Goal: Use online tool/utility

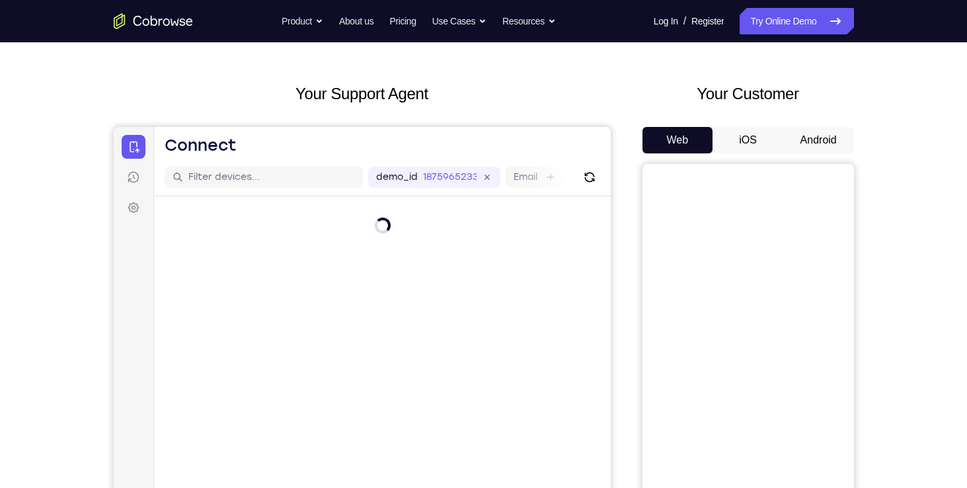
click at [814, 130] on button "Android" at bounding box center [818, 140] width 71 height 26
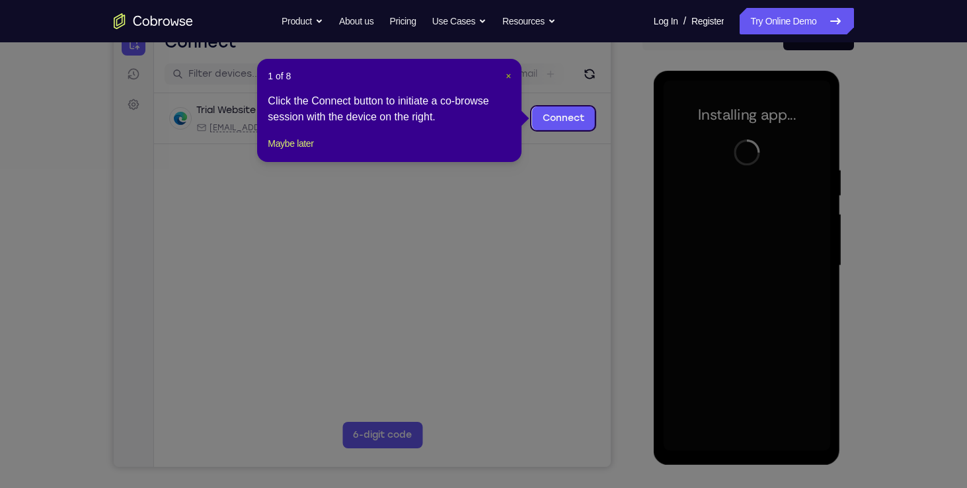
click at [509, 74] on span "×" at bounding box center [508, 76] width 5 height 11
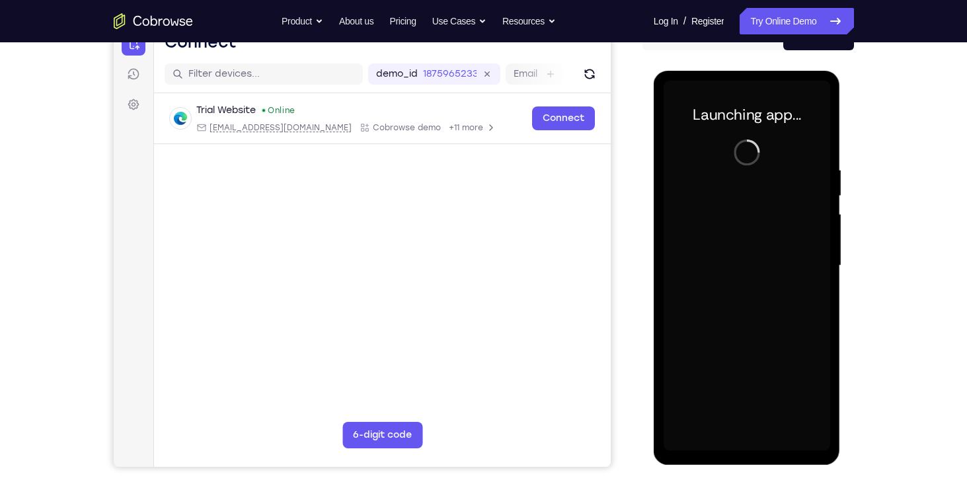
scroll to position [151, 0]
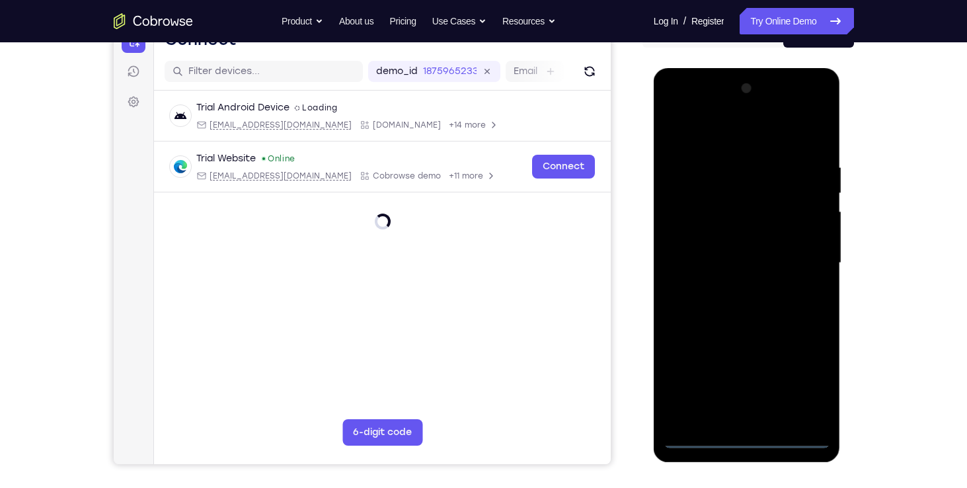
click at [749, 436] on div at bounding box center [747, 263] width 167 height 370
click at [804, 382] on div at bounding box center [747, 263] width 167 height 370
click at [671, 110] on div at bounding box center [747, 263] width 167 height 370
click at [803, 259] on div at bounding box center [747, 263] width 167 height 370
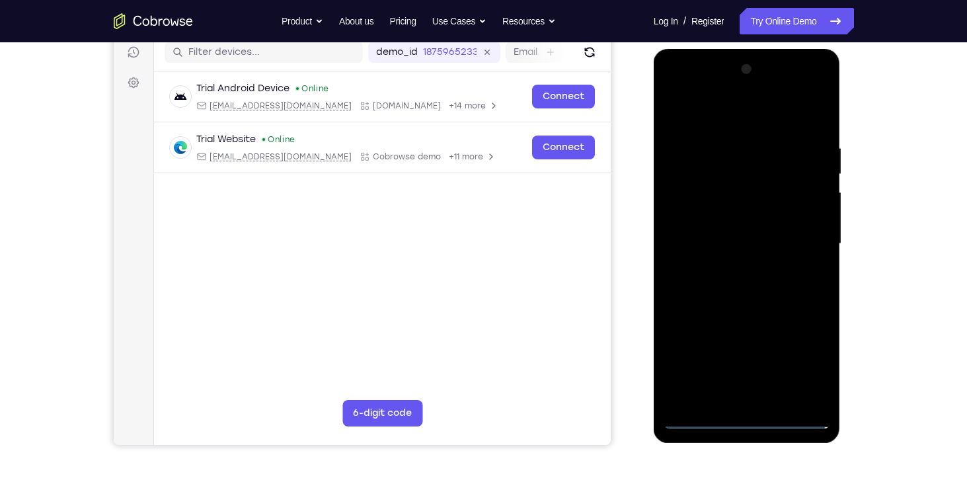
scroll to position [172, 0]
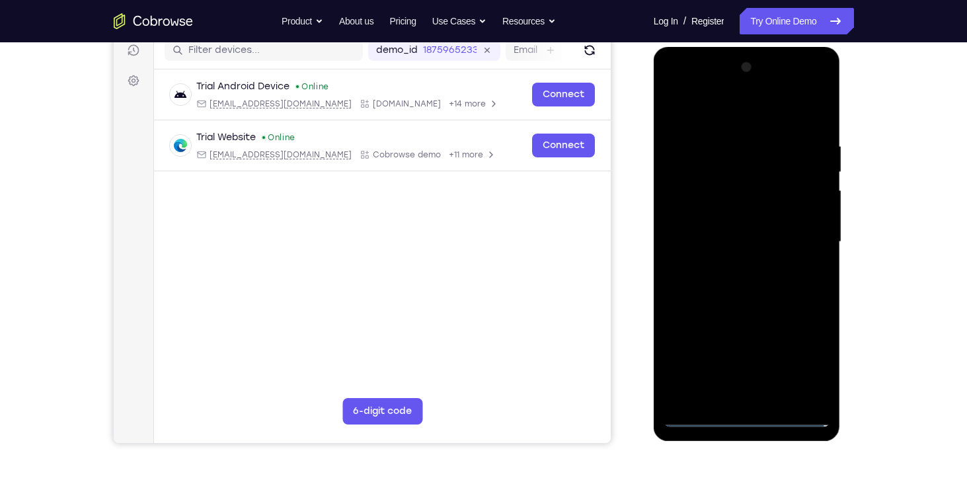
click at [727, 262] on div at bounding box center [747, 242] width 167 height 370
click at [745, 229] on div at bounding box center [747, 242] width 167 height 370
click at [747, 260] on div at bounding box center [747, 242] width 167 height 370
click at [743, 184] on div at bounding box center [747, 242] width 167 height 370
click at [724, 198] on div at bounding box center [747, 242] width 167 height 370
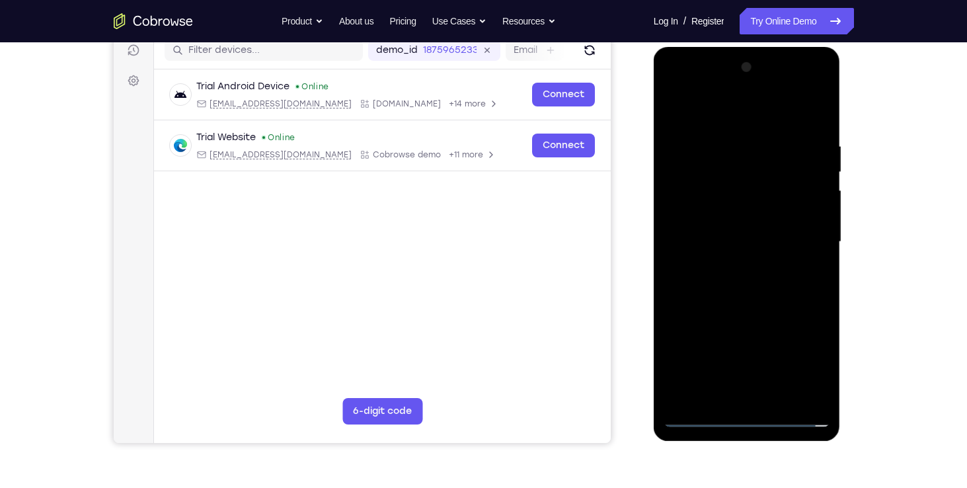
click at [754, 206] on div at bounding box center [747, 242] width 167 height 370
click at [706, 209] on div at bounding box center [747, 242] width 167 height 370
click at [810, 239] on div at bounding box center [747, 242] width 167 height 370
click at [779, 274] on div at bounding box center [747, 242] width 167 height 370
click at [736, 212] on div at bounding box center [747, 242] width 167 height 370
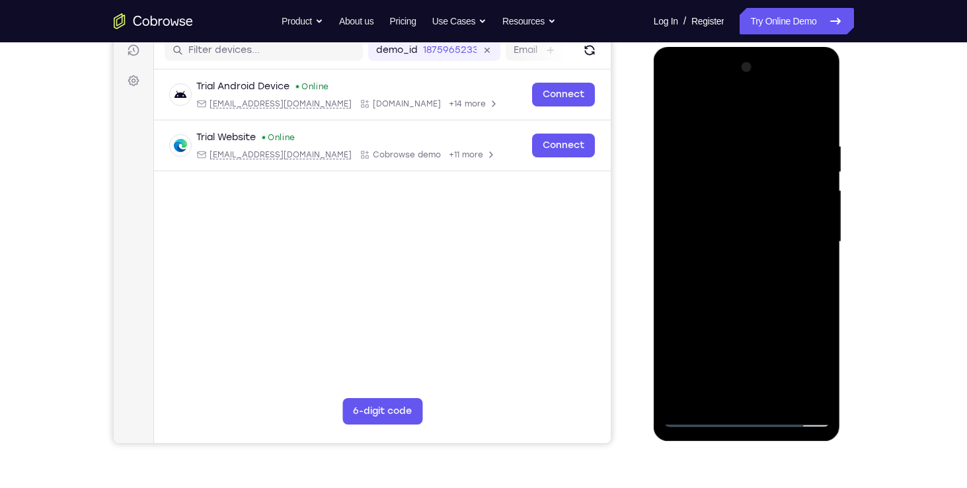
click at [728, 232] on div at bounding box center [747, 242] width 167 height 370
click at [782, 275] on div at bounding box center [747, 242] width 167 height 370
click at [751, 278] on div at bounding box center [747, 242] width 167 height 370
click at [761, 397] on div at bounding box center [747, 242] width 167 height 370
click at [757, 217] on div at bounding box center [747, 242] width 167 height 370
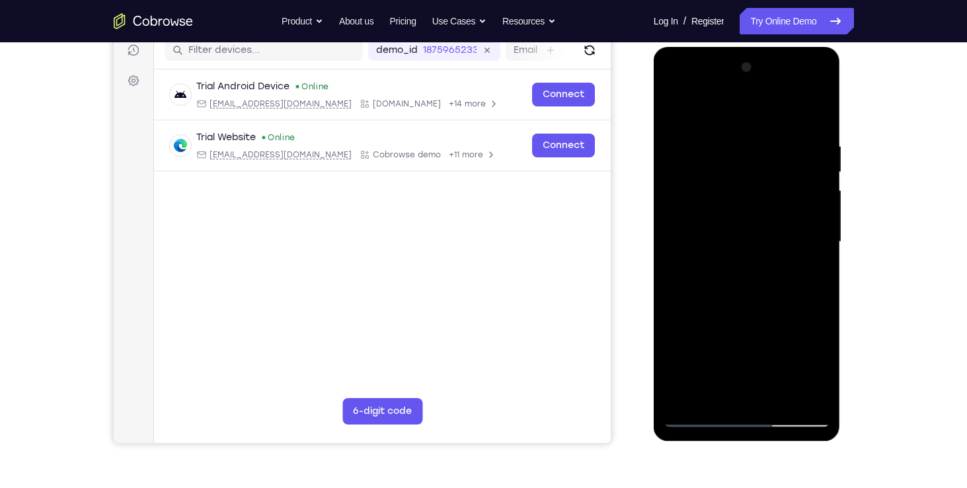
click at [773, 224] on div at bounding box center [747, 242] width 167 height 370
click at [728, 280] on div at bounding box center [747, 242] width 167 height 370
click at [743, 226] on div at bounding box center [747, 242] width 167 height 370
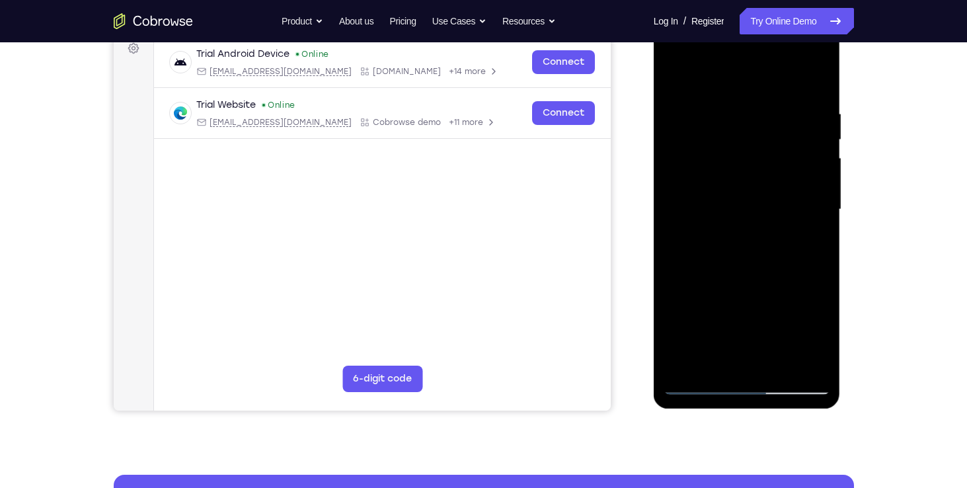
scroll to position [185, 0]
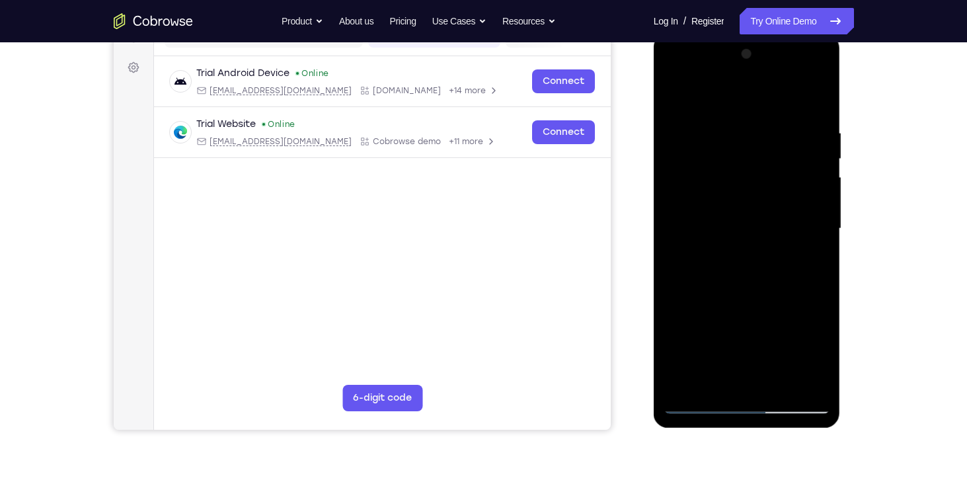
click at [718, 211] on div at bounding box center [747, 229] width 167 height 370
click at [740, 208] on div at bounding box center [747, 229] width 167 height 370
click at [667, 95] on div at bounding box center [747, 229] width 167 height 370
click at [736, 383] on div at bounding box center [747, 229] width 167 height 370
click at [745, 213] on div at bounding box center [747, 229] width 167 height 370
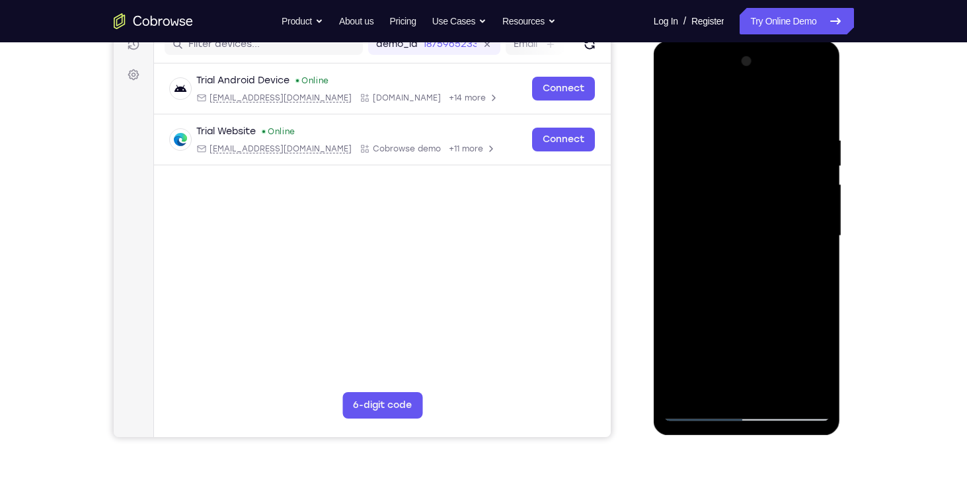
scroll to position [177, 0]
click at [810, 114] on div at bounding box center [747, 237] width 167 height 370
click at [815, 122] on div at bounding box center [747, 237] width 167 height 370
drag, startPoint x: 797, startPoint y: 135, endPoint x: 721, endPoint y: 134, distance: 76.0
click at [721, 134] on div at bounding box center [747, 237] width 167 height 370
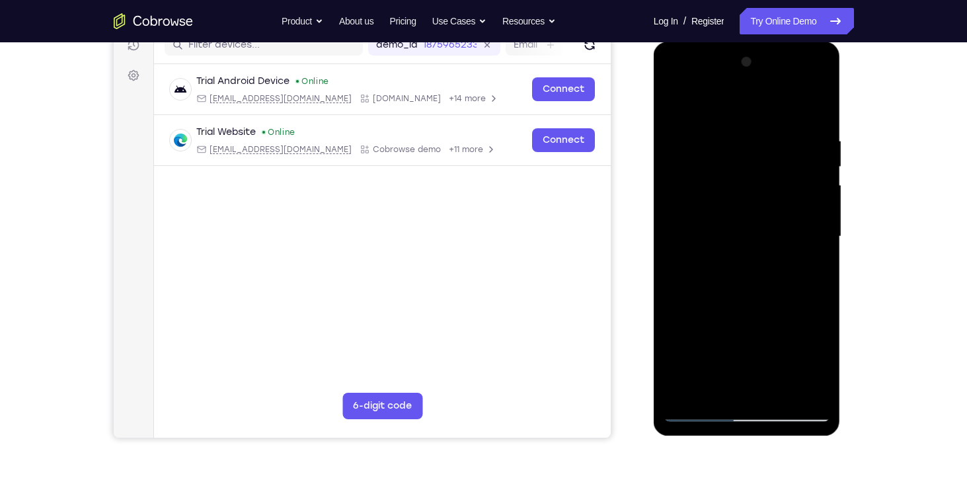
click at [818, 100] on div at bounding box center [747, 237] width 167 height 370
click at [728, 124] on div at bounding box center [747, 237] width 167 height 370
click at [769, 117] on div at bounding box center [747, 237] width 167 height 370
click at [677, 102] on div at bounding box center [747, 237] width 167 height 370
click at [683, 393] on div at bounding box center [747, 237] width 167 height 370
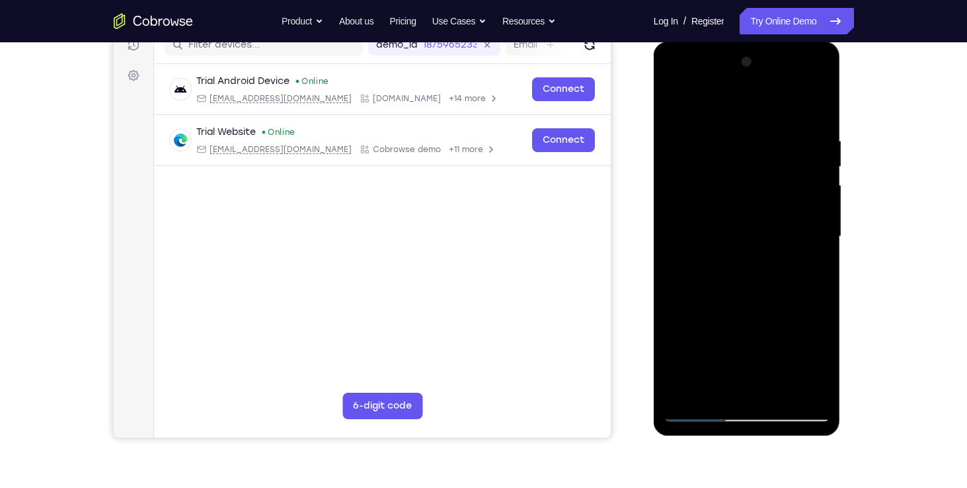
drag, startPoint x: 803, startPoint y: 145, endPoint x: 738, endPoint y: 145, distance: 64.8
click at [738, 145] on div at bounding box center [747, 237] width 167 height 370
click at [751, 138] on div at bounding box center [747, 237] width 167 height 370
click at [813, 110] on div at bounding box center [747, 237] width 167 height 370
drag, startPoint x: 792, startPoint y: 140, endPoint x: 663, endPoint y: 135, distance: 129.6
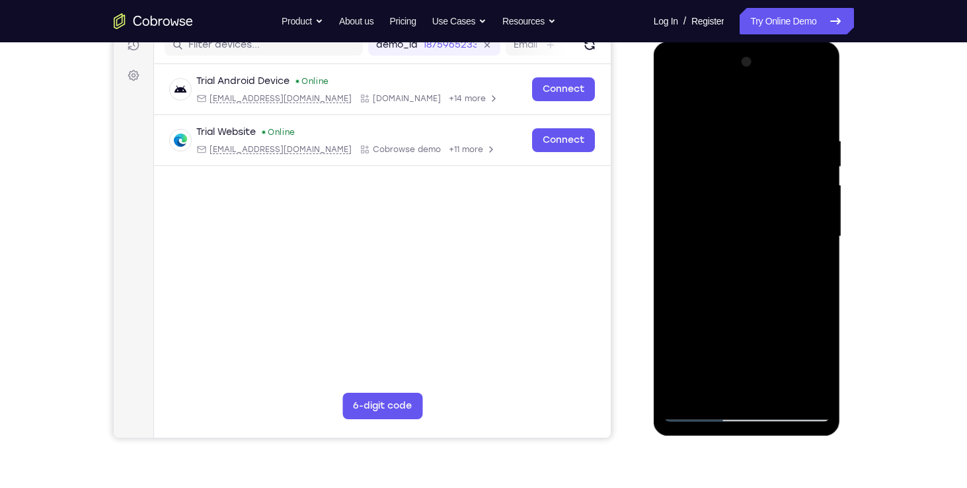
click at [663, 135] on div at bounding box center [747, 239] width 187 height 394
drag, startPoint x: 780, startPoint y: 125, endPoint x: 660, endPoint y: 113, distance: 120.9
click at [660, 113] on div at bounding box center [747, 239] width 187 height 394
drag, startPoint x: 791, startPoint y: 135, endPoint x: 668, endPoint y: 129, distance: 123.1
click at [668, 129] on div at bounding box center [747, 237] width 167 height 370
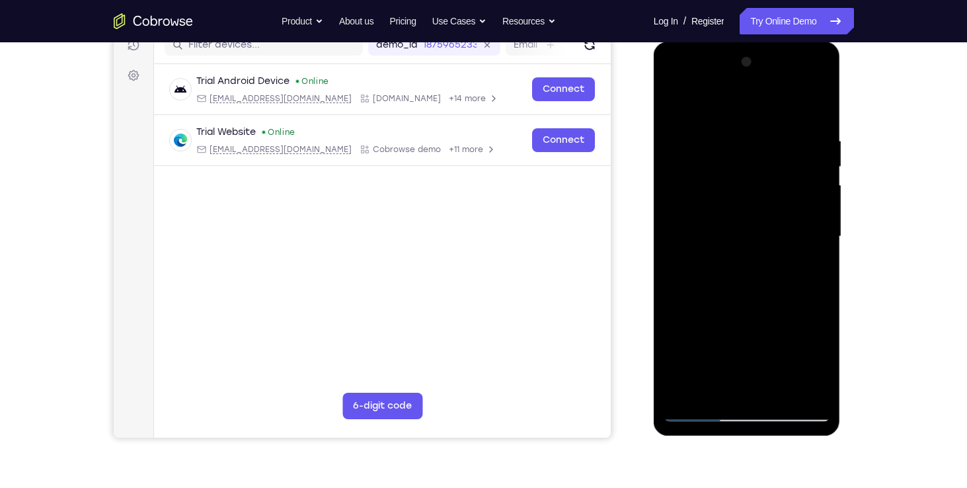
drag, startPoint x: 788, startPoint y: 139, endPoint x: 740, endPoint y: 137, distance: 47.6
click at [740, 137] on div at bounding box center [747, 237] width 167 height 370
click at [689, 132] on div at bounding box center [747, 237] width 167 height 370
click at [816, 107] on div at bounding box center [747, 237] width 167 height 370
drag, startPoint x: 805, startPoint y: 132, endPoint x: 660, endPoint y: 113, distance: 146.0
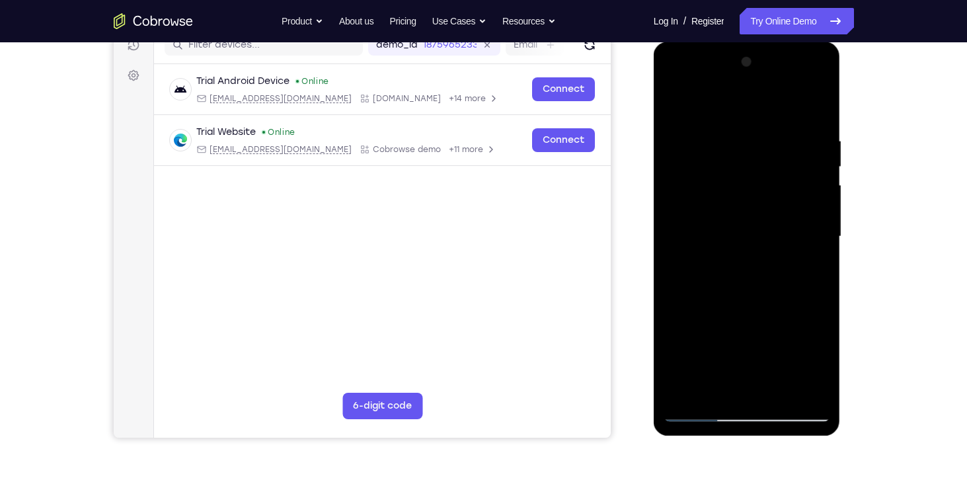
click at [660, 113] on div at bounding box center [747, 239] width 187 height 394
drag, startPoint x: 763, startPoint y: 128, endPoint x: 636, endPoint y: 125, distance: 126.3
click at [654, 125] on html "Online web based iOS Simulators and Android Emulators. Run iPhone, iPad, Mobile…" at bounding box center [748, 240] width 188 height 397
drag, startPoint x: 792, startPoint y: 133, endPoint x: 650, endPoint y: 128, distance: 141.6
click at [654, 128] on html "Online web based iOS Simulators and Android Emulators. Run iPhone, iPad, Mobile…" at bounding box center [748, 240] width 188 height 397
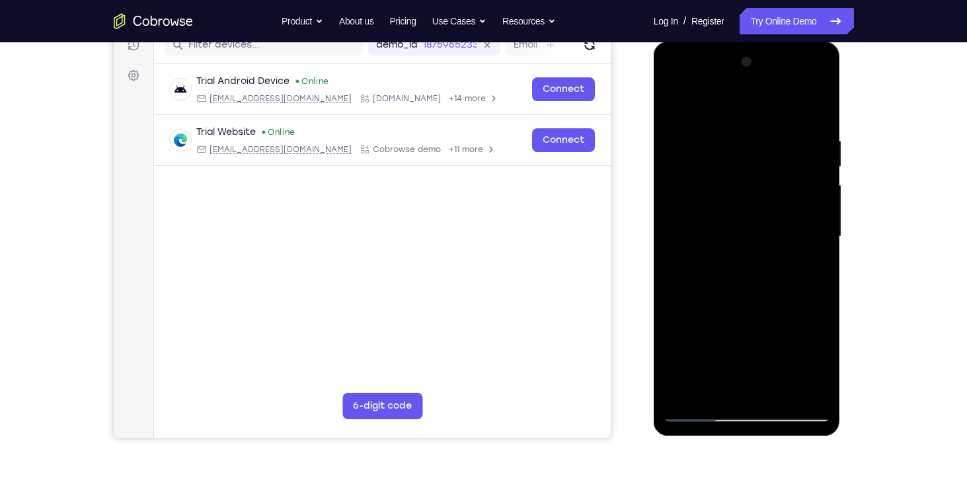
drag, startPoint x: 814, startPoint y: 138, endPoint x: 671, endPoint y: 137, distance: 142.8
click at [671, 137] on div at bounding box center [747, 237] width 167 height 370
drag, startPoint x: 765, startPoint y: 138, endPoint x: 625, endPoint y: 133, distance: 140.2
click at [654, 133] on html "Online web based iOS Simulators and Android Emulators. Run iPhone, iPad, Mobile…" at bounding box center [748, 240] width 188 height 397
drag, startPoint x: 695, startPoint y: 133, endPoint x: 945, endPoint y: 120, distance: 250.2
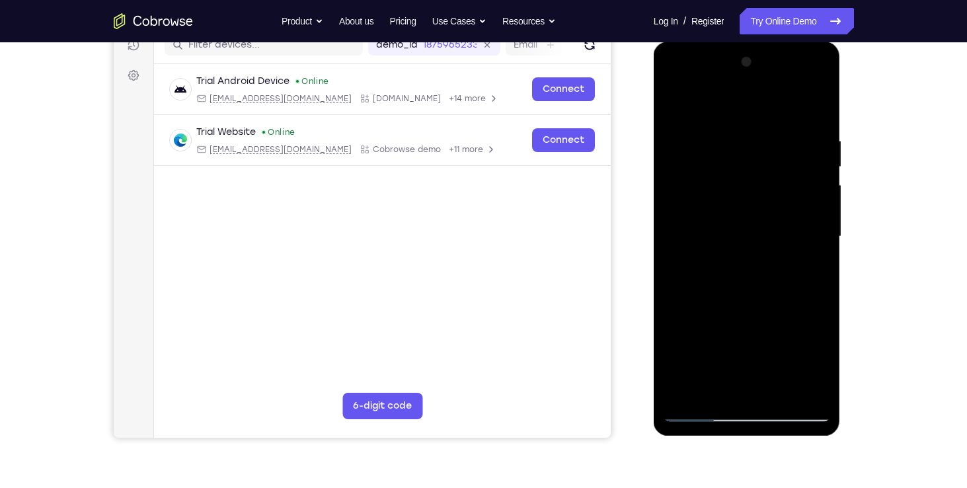
click at [842, 120] on html "Online web based iOS Simulators and Android Emulators. Run iPhone, iPad, Mobile…" at bounding box center [748, 240] width 188 height 397
drag, startPoint x: 734, startPoint y: 141, endPoint x: 961, endPoint y: 140, distance: 226.7
click at [842, 140] on html "Online web based iOS Simulators and Android Emulators. Run iPhone, iPad, Mobile…" at bounding box center [748, 240] width 188 height 397
click at [757, 127] on div at bounding box center [747, 237] width 167 height 370
click at [800, 145] on div at bounding box center [747, 237] width 167 height 370
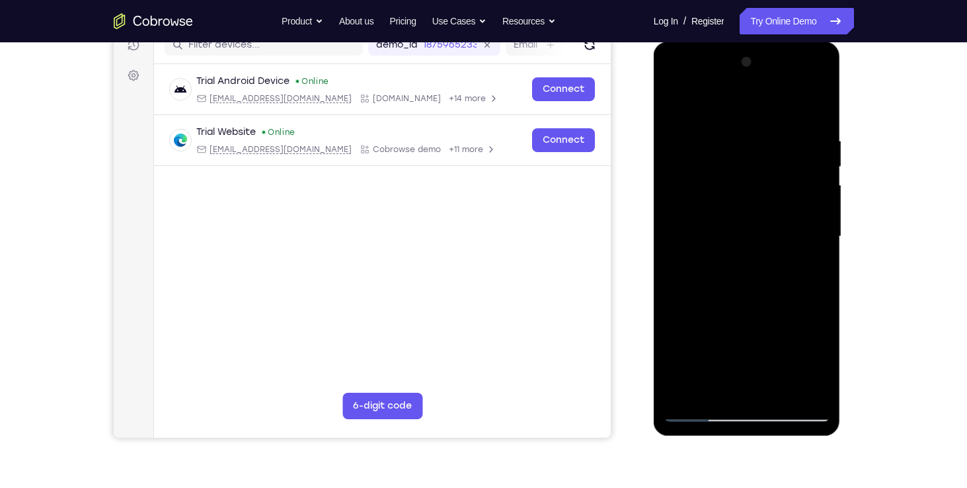
click at [814, 104] on div at bounding box center [747, 237] width 167 height 370
drag, startPoint x: 701, startPoint y: 128, endPoint x: 835, endPoint y: 128, distance: 134.8
click at [835, 128] on div at bounding box center [747, 239] width 187 height 394
click at [743, 130] on div at bounding box center [747, 237] width 167 height 370
click at [796, 383] on div at bounding box center [747, 237] width 167 height 370
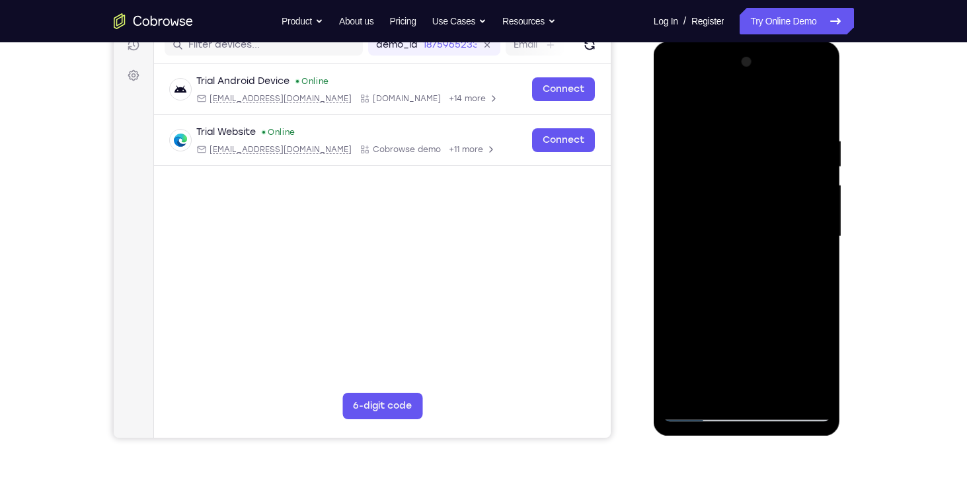
click at [818, 110] on div at bounding box center [747, 237] width 167 height 370
click at [771, 145] on div at bounding box center [747, 237] width 167 height 370
click at [802, 172] on div at bounding box center [747, 237] width 167 height 370
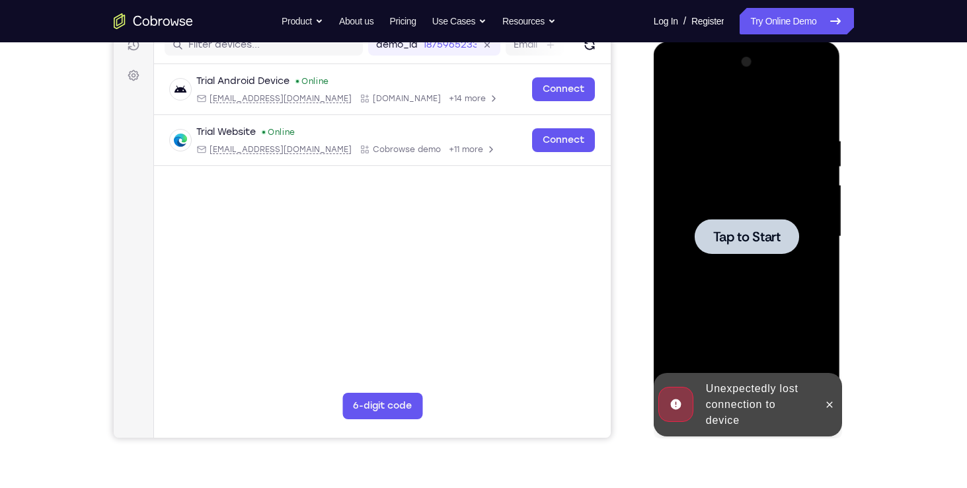
click at [812, 108] on div at bounding box center [747, 237] width 167 height 370
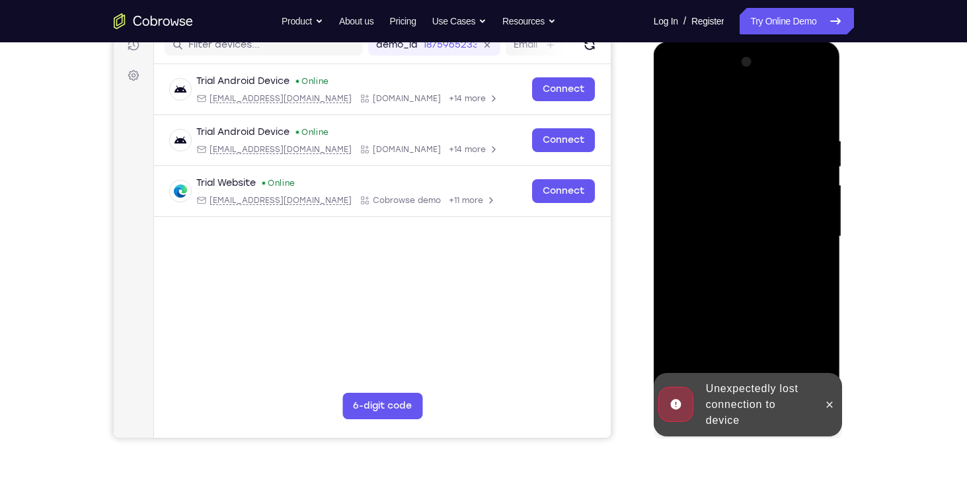
click at [818, 402] on div "Unexpectedly lost connection to device" at bounding box center [737, 404] width 163 height 63
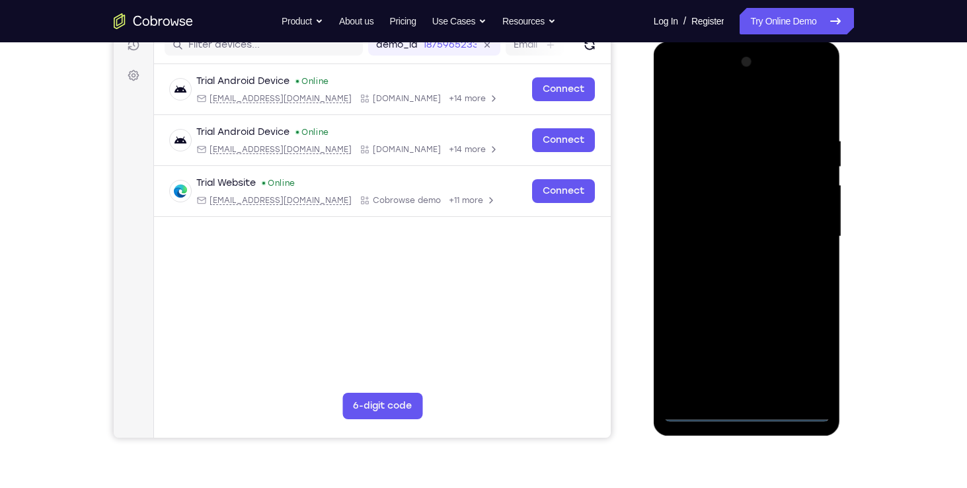
click at [746, 415] on div at bounding box center [747, 237] width 167 height 370
click at [810, 362] on div at bounding box center [747, 237] width 167 height 370
click at [676, 89] on div at bounding box center [747, 237] width 167 height 370
click at [800, 230] on div at bounding box center [747, 237] width 167 height 370
click at [730, 260] on div at bounding box center [747, 237] width 167 height 370
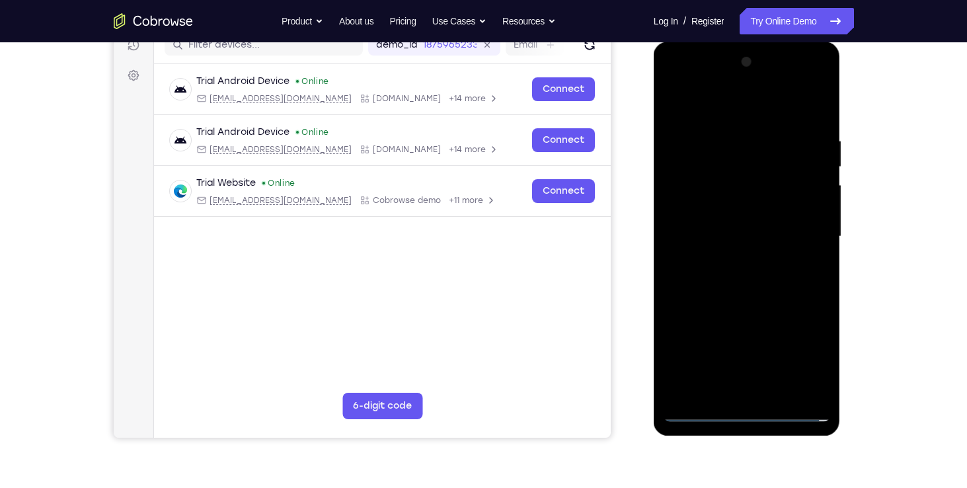
click at [743, 216] on div at bounding box center [747, 237] width 167 height 370
click at [756, 211] on div at bounding box center [747, 237] width 167 height 370
click at [738, 235] on div at bounding box center [747, 237] width 167 height 370
click at [731, 273] on div at bounding box center [747, 237] width 167 height 370
click at [715, 258] on div at bounding box center [747, 237] width 167 height 370
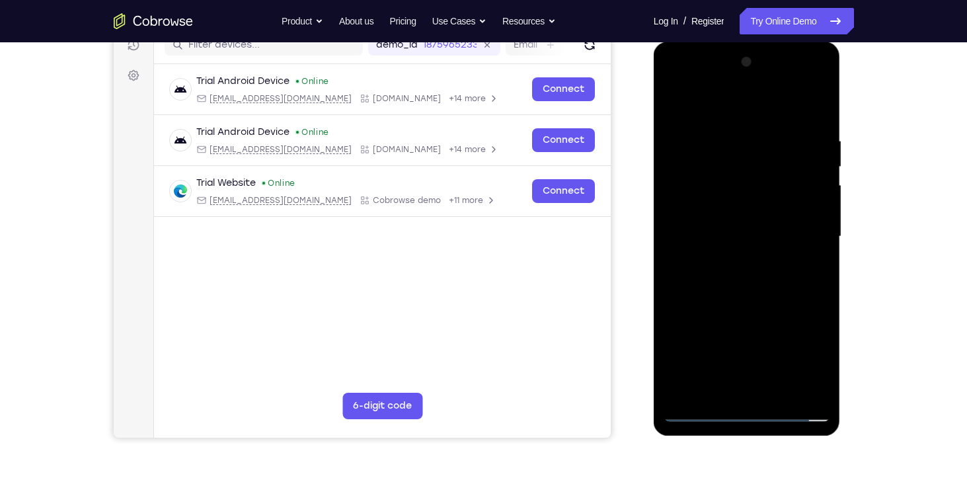
click at [729, 238] on div at bounding box center [747, 237] width 167 height 370
click at [746, 279] on div at bounding box center [747, 237] width 167 height 370
drag, startPoint x: 746, startPoint y: 279, endPoint x: 763, endPoint y: 258, distance: 26.3
click at [763, 258] on div at bounding box center [747, 237] width 167 height 370
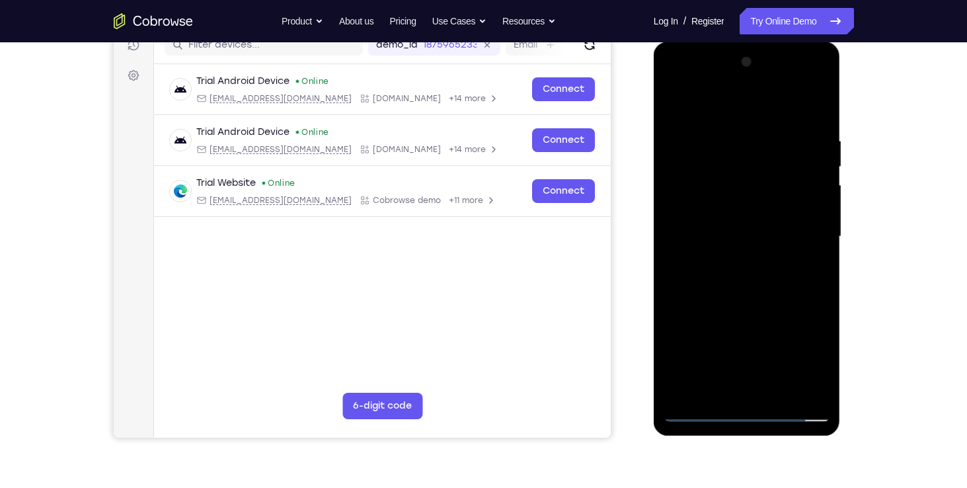
click at [752, 281] on div at bounding box center [747, 237] width 167 height 370
click at [740, 165] on div at bounding box center [747, 237] width 167 height 370
click at [736, 167] on div at bounding box center [747, 237] width 167 height 370
click at [730, 171] on div at bounding box center [747, 237] width 167 height 370
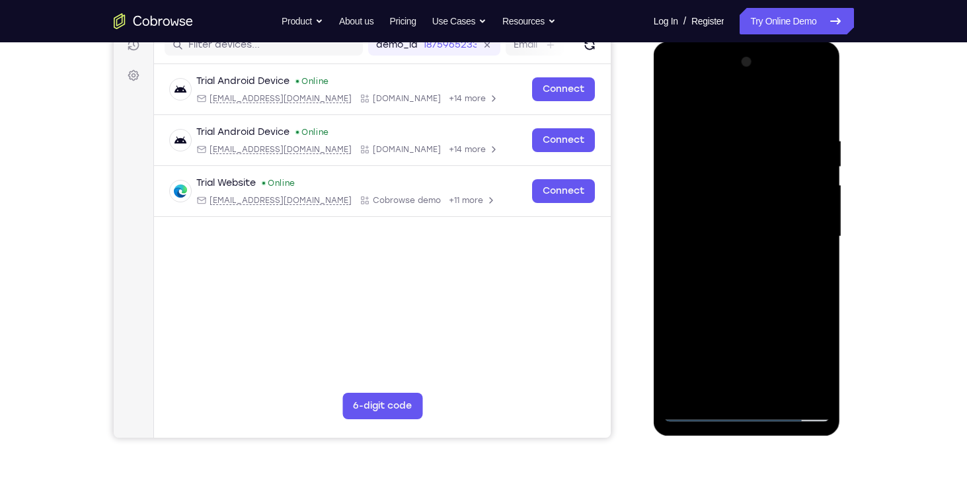
click at [706, 170] on div at bounding box center [747, 237] width 167 height 370
click at [763, 165] on div at bounding box center [747, 237] width 167 height 370
click at [731, 194] on div at bounding box center [747, 237] width 167 height 370
drag, startPoint x: 731, startPoint y: 194, endPoint x: 751, endPoint y: 183, distance: 22.8
click at [751, 183] on div at bounding box center [747, 237] width 167 height 370
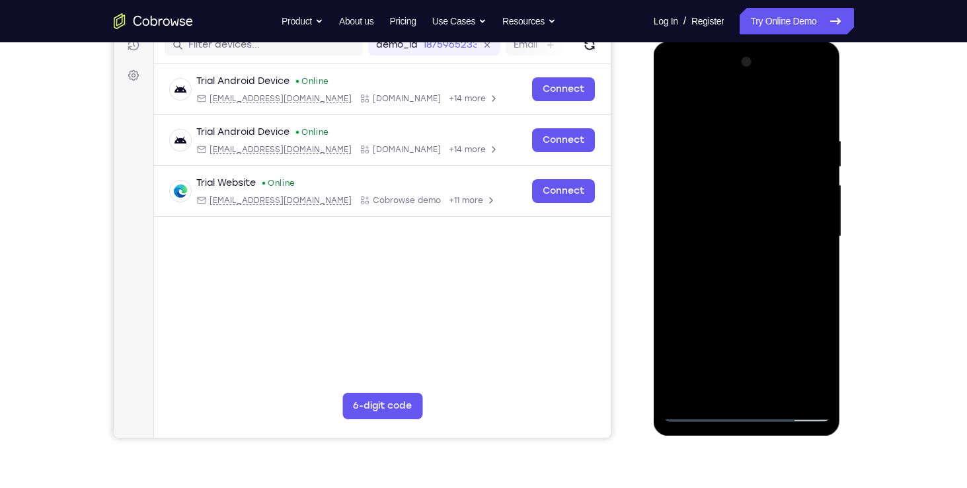
click at [739, 268] on div at bounding box center [747, 237] width 167 height 370
click at [735, 389] on div at bounding box center [747, 237] width 167 height 370
click at [742, 215] on div at bounding box center [747, 237] width 167 height 370
click at [763, 271] on div at bounding box center [747, 237] width 167 height 370
click at [772, 220] on div at bounding box center [747, 237] width 167 height 370
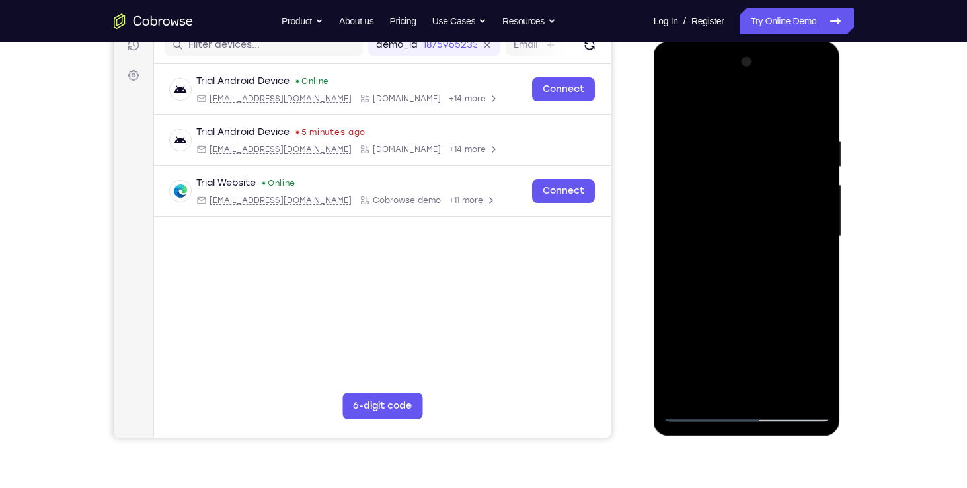
click at [772, 220] on div at bounding box center [747, 237] width 167 height 370
click at [742, 221] on div at bounding box center [747, 237] width 167 height 370
click at [677, 104] on div at bounding box center [747, 237] width 167 height 370
click at [736, 391] on div at bounding box center [747, 237] width 167 height 370
click at [738, 219] on div at bounding box center [747, 237] width 167 height 370
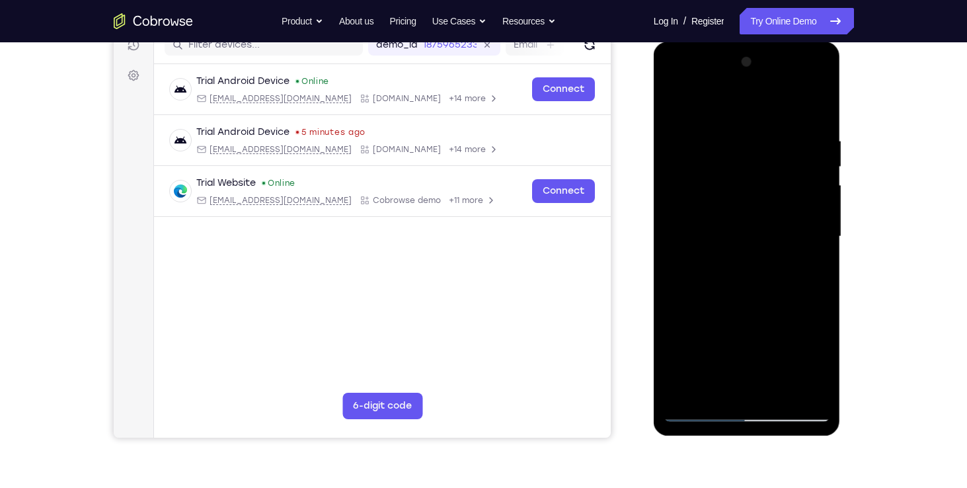
click at [730, 136] on div at bounding box center [747, 237] width 167 height 370
click at [819, 120] on div at bounding box center [747, 237] width 167 height 370
click at [825, 99] on div at bounding box center [747, 237] width 167 height 370
click at [675, 100] on div at bounding box center [747, 237] width 167 height 370
click at [786, 391] on div at bounding box center [747, 237] width 167 height 370
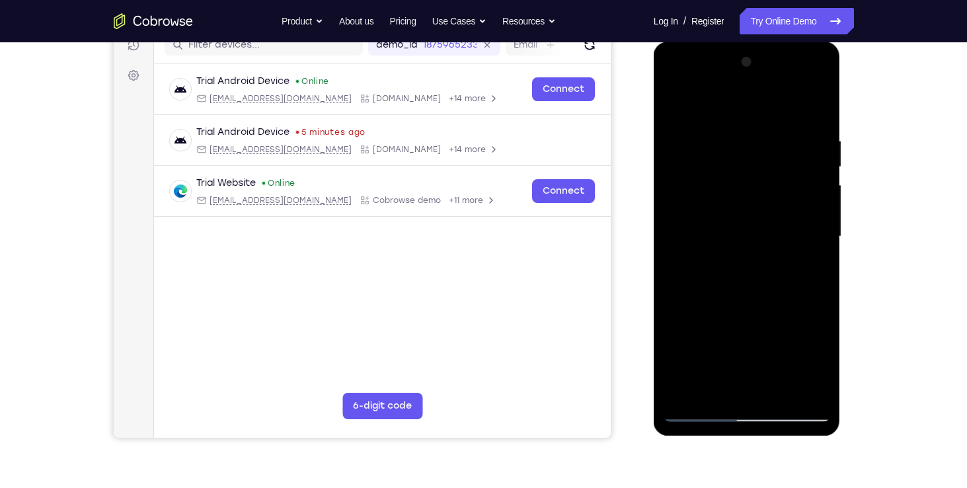
click at [775, 310] on div at bounding box center [747, 237] width 167 height 370
click at [736, 278] on div at bounding box center [747, 237] width 167 height 370
click at [776, 273] on div at bounding box center [747, 237] width 167 height 370
click at [677, 97] on div at bounding box center [747, 237] width 167 height 370
click at [773, 400] on div at bounding box center [747, 237] width 167 height 370
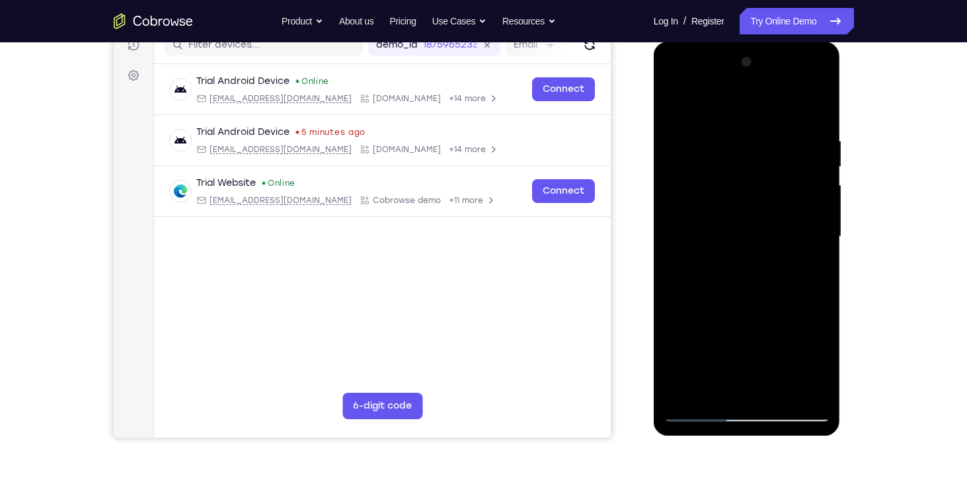
click at [736, 280] on div at bounding box center [747, 237] width 167 height 370
click at [795, 278] on div at bounding box center [747, 237] width 167 height 370
click at [795, 277] on div at bounding box center [747, 237] width 167 height 370
click at [738, 260] on div at bounding box center [747, 237] width 167 height 370
click at [670, 103] on div at bounding box center [747, 237] width 167 height 370
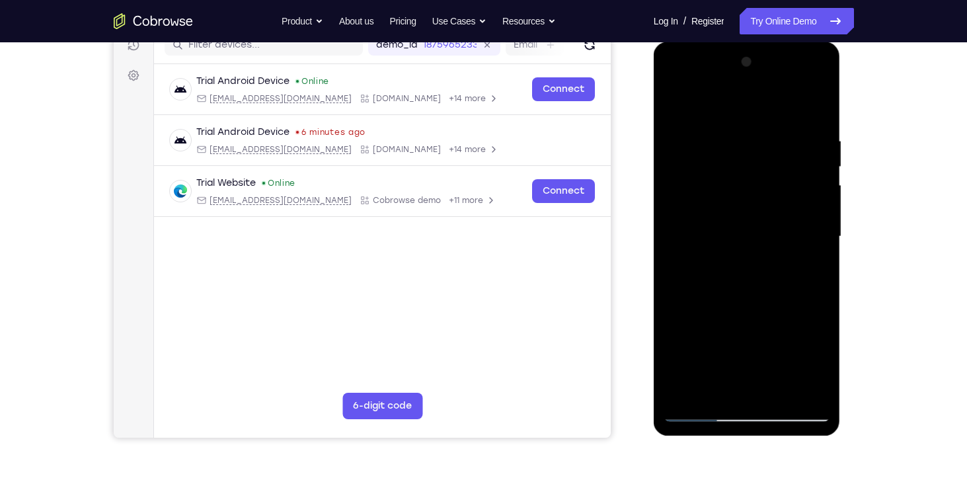
click at [818, 163] on div at bounding box center [747, 237] width 167 height 370
click at [671, 100] on div at bounding box center [747, 237] width 167 height 370
click at [814, 133] on div at bounding box center [747, 237] width 167 height 370
click at [812, 108] on div at bounding box center [747, 237] width 167 height 370
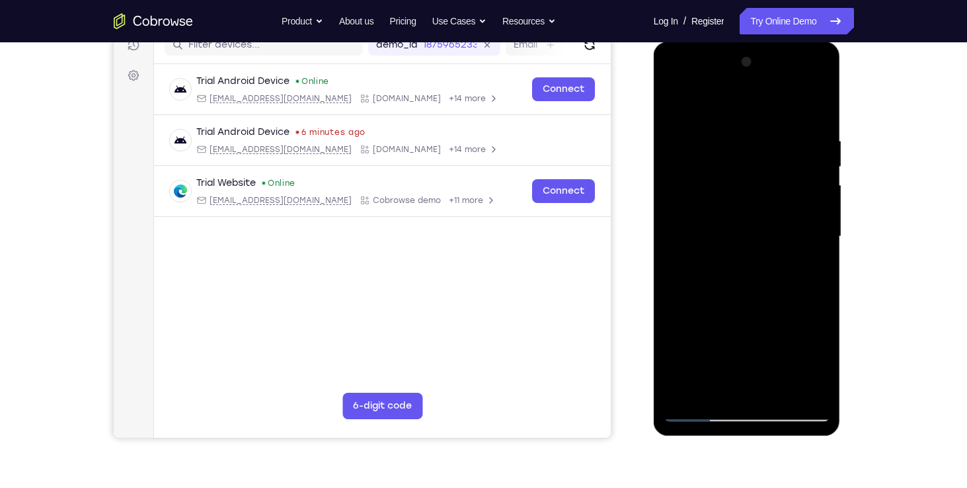
drag, startPoint x: 810, startPoint y: 131, endPoint x: 667, endPoint y: 131, distance: 142.7
click at [667, 131] on div at bounding box center [747, 237] width 167 height 370
drag, startPoint x: 782, startPoint y: 134, endPoint x: 721, endPoint y: 135, distance: 60.8
click at [721, 135] on div at bounding box center [747, 237] width 167 height 370
drag, startPoint x: 800, startPoint y: 130, endPoint x: 851, endPoint y: 130, distance: 51.5
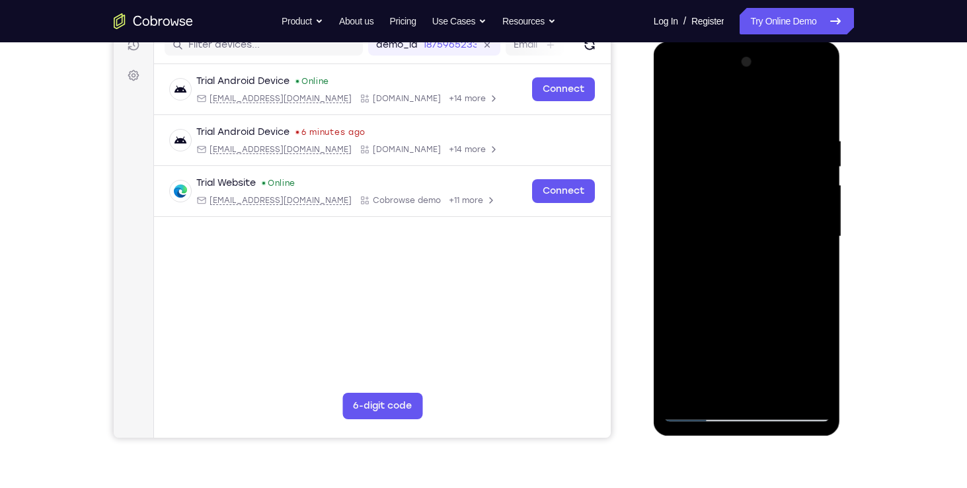
click at [842, 130] on html "Online web based iOS Simulators and Android Emulators. Run iPhone, iPad, Mobile…" at bounding box center [748, 240] width 188 height 397
drag, startPoint x: 704, startPoint y: 129, endPoint x: 760, endPoint y: 125, distance: 56.3
click at [760, 125] on div at bounding box center [747, 237] width 167 height 370
drag, startPoint x: 799, startPoint y: 126, endPoint x: 706, endPoint y: 124, distance: 92.5
click at [706, 124] on div at bounding box center [747, 237] width 167 height 370
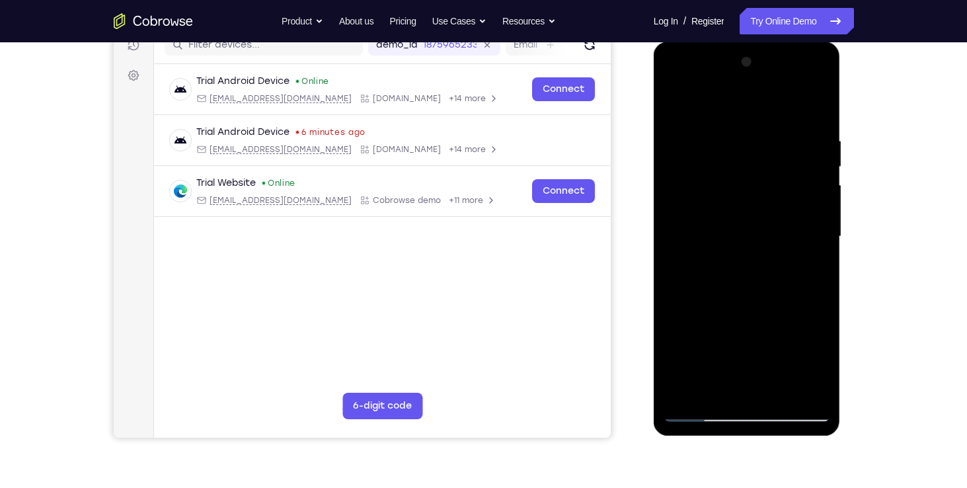
drag, startPoint x: 785, startPoint y: 124, endPoint x: 705, endPoint y: 125, distance: 80.0
click at [705, 125] on div at bounding box center [747, 237] width 167 height 370
drag, startPoint x: 755, startPoint y: 128, endPoint x: 661, endPoint y: 118, distance: 95.0
click at [661, 118] on div at bounding box center [747, 239] width 187 height 394
drag, startPoint x: 786, startPoint y: 133, endPoint x: 718, endPoint y: 140, distance: 67.8
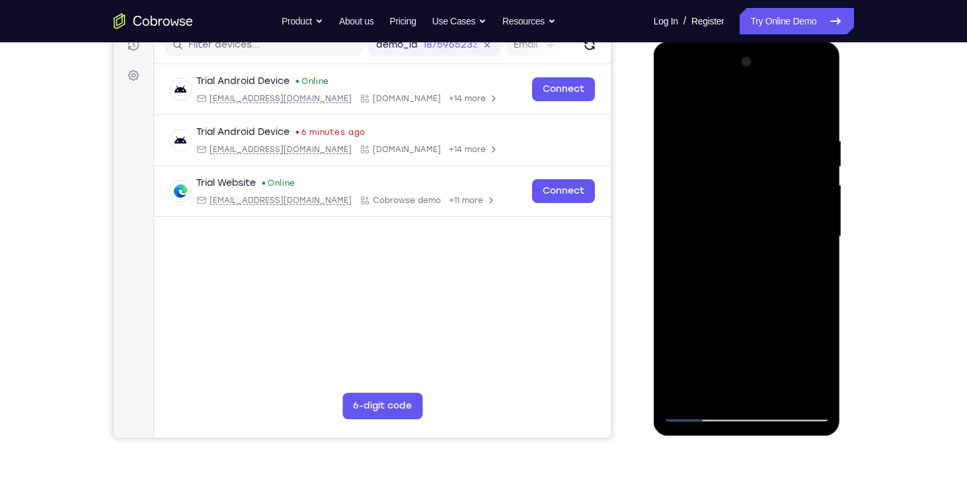
click at [718, 140] on div at bounding box center [747, 237] width 167 height 370
drag, startPoint x: 797, startPoint y: 141, endPoint x: 734, endPoint y: 143, distance: 62.8
click at [734, 143] on div at bounding box center [747, 237] width 167 height 370
drag, startPoint x: 788, startPoint y: 135, endPoint x: 675, endPoint y: 122, distance: 114.5
click at [675, 122] on div at bounding box center [747, 237] width 167 height 370
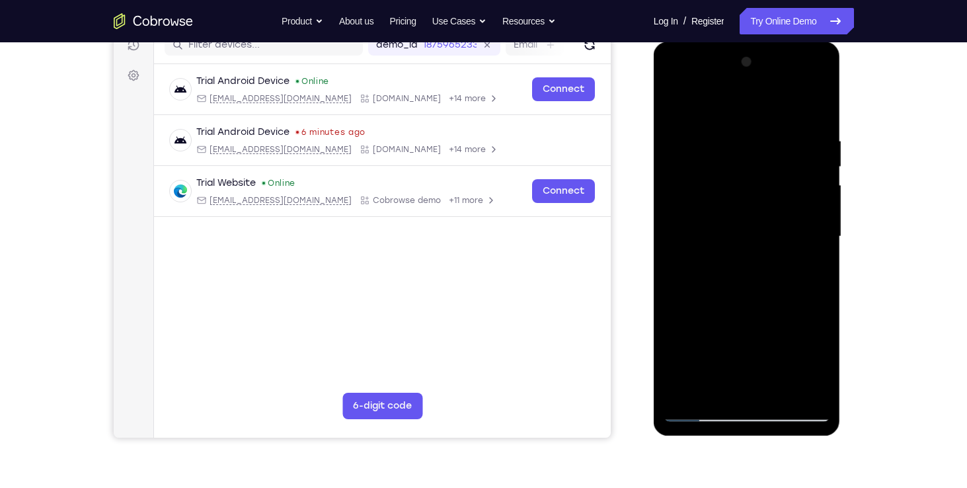
drag, startPoint x: 778, startPoint y: 124, endPoint x: 682, endPoint y: 121, distance: 95.9
click at [682, 121] on div at bounding box center [747, 237] width 167 height 370
click at [677, 130] on div at bounding box center [747, 237] width 167 height 370
click at [807, 170] on div at bounding box center [747, 237] width 167 height 370
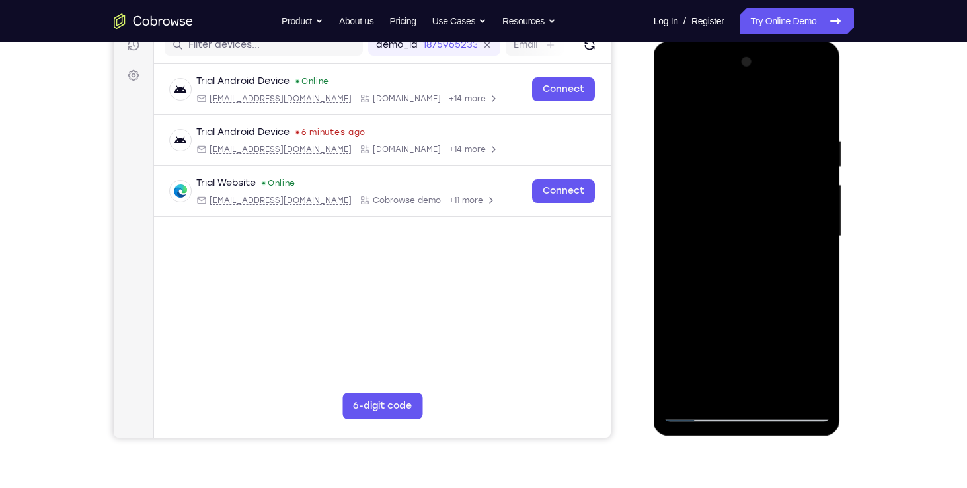
click at [677, 134] on div at bounding box center [747, 237] width 167 height 370
click at [684, 334] on div at bounding box center [747, 237] width 167 height 370
click at [820, 326] on div at bounding box center [747, 237] width 167 height 370
click at [815, 108] on div at bounding box center [747, 237] width 167 height 370
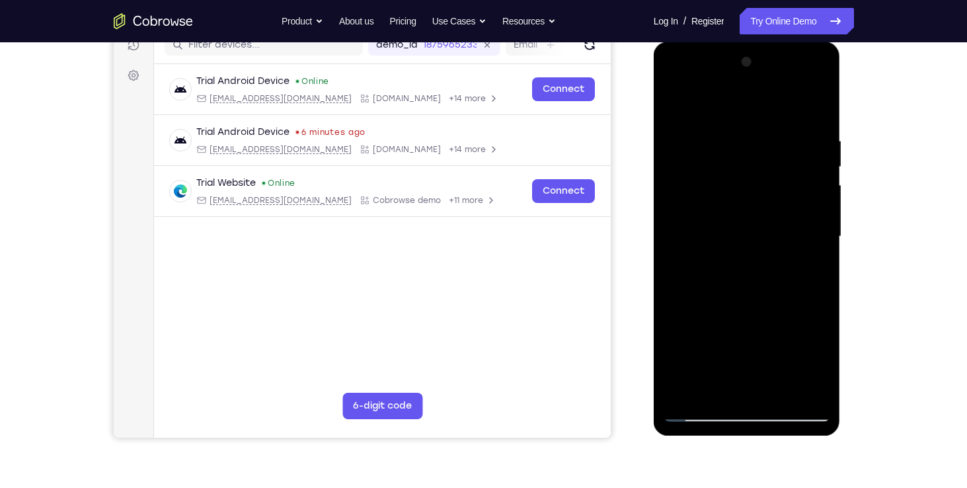
drag, startPoint x: 804, startPoint y: 126, endPoint x: 710, endPoint y: 130, distance: 93.2
click at [710, 130] on div at bounding box center [747, 237] width 167 height 370
drag, startPoint x: 796, startPoint y: 126, endPoint x: 653, endPoint y: 122, distance: 142.8
click at [654, 122] on div at bounding box center [747, 239] width 187 height 394
drag, startPoint x: 737, startPoint y: 132, endPoint x: 802, endPoint y: 132, distance: 65.4
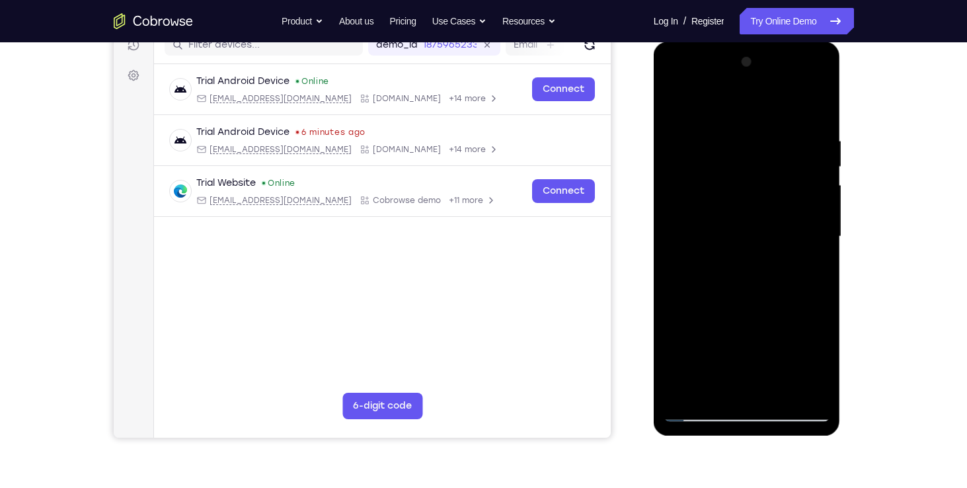
click at [802, 132] on div at bounding box center [747, 237] width 167 height 370
click at [699, 126] on div at bounding box center [747, 237] width 167 height 370
click at [816, 108] on div at bounding box center [747, 237] width 167 height 370
drag, startPoint x: 816, startPoint y: 128, endPoint x: 677, endPoint y: 122, distance: 138.9
click at [677, 122] on div at bounding box center [747, 237] width 167 height 370
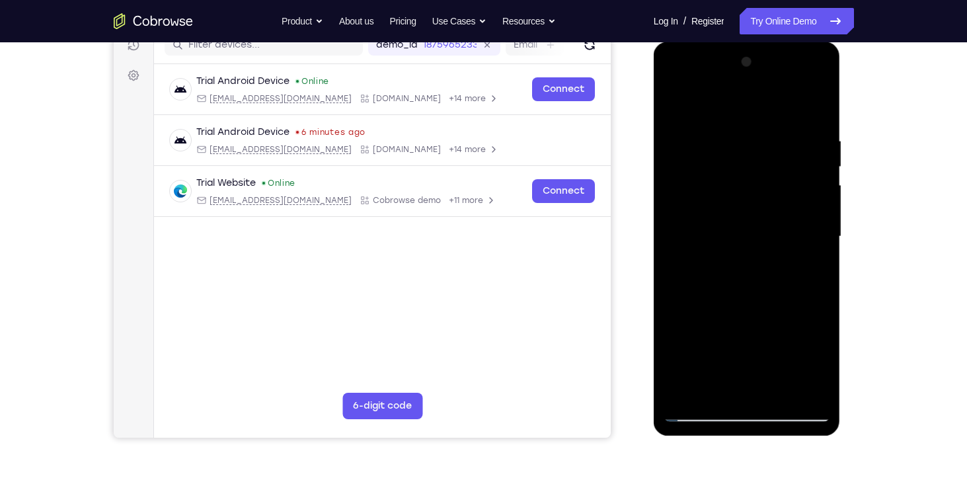
drag, startPoint x: 798, startPoint y: 128, endPoint x: 687, endPoint y: 133, distance: 111.2
click at [687, 133] on div at bounding box center [747, 237] width 167 height 370
click at [697, 132] on div at bounding box center [747, 237] width 167 height 370
click at [759, 177] on div at bounding box center [747, 237] width 167 height 370
click at [684, 135] on div at bounding box center [747, 237] width 167 height 370
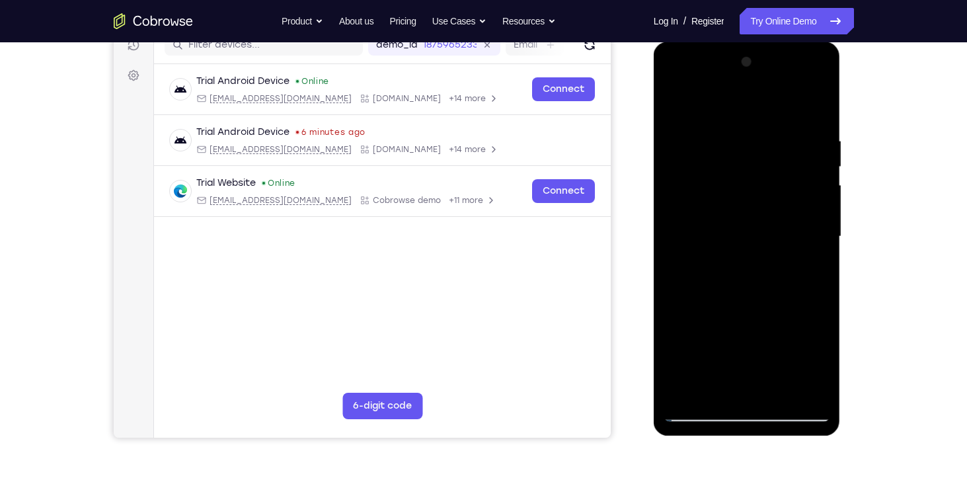
click at [675, 97] on div at bounding box center [747, 237] width 167 height 370
drag, startPoint x: 805, startPoint y: 142, endPoint x: 747, endPoint y: 141, distance: 57.5
click at [747, 141] on div at bounding box center [747, 237] width 167 height 370
drag, startPoint x: 810, startPoint y: 137, endPoint x: 753, endPoint y: 137, distance: 56.8
click at [753, 137] on div at bounding box center [747, 237] width 167 height 370
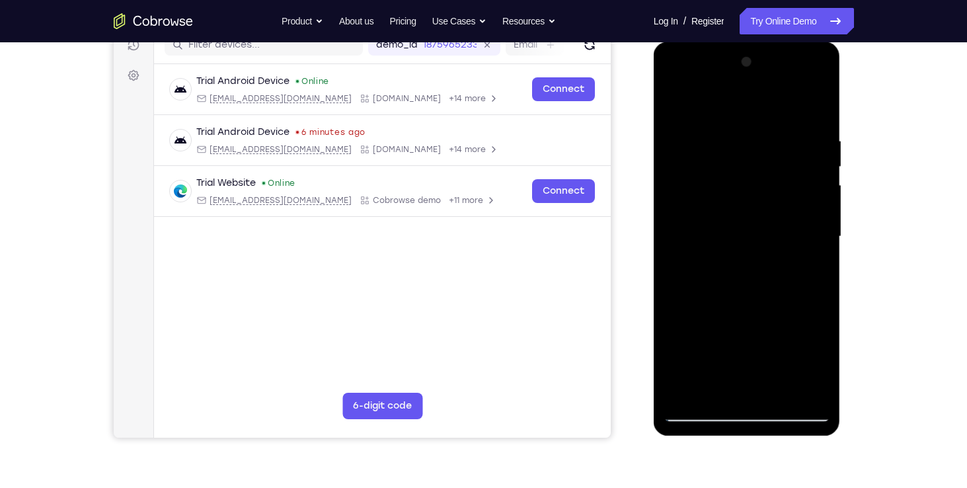
drag, startPoint x: 813, startPoint y: 130, endPoint x: 764, endPoint y: 130, distance: 48.9
click at [764, 130] on div at bounding box center [747, 237] width 167 height 370
drag, startPoint x: 775, startPoint y: 131, endPoint x: 740, endPoint y: 130, distance: 34.4
click at [740, 130] on div at bounding box center [747, 237] width 167 height 370
drag, startPoint x: 790, startPoint y: 130, endPoint x: 676, endPoint y: 139, distance: 114.7
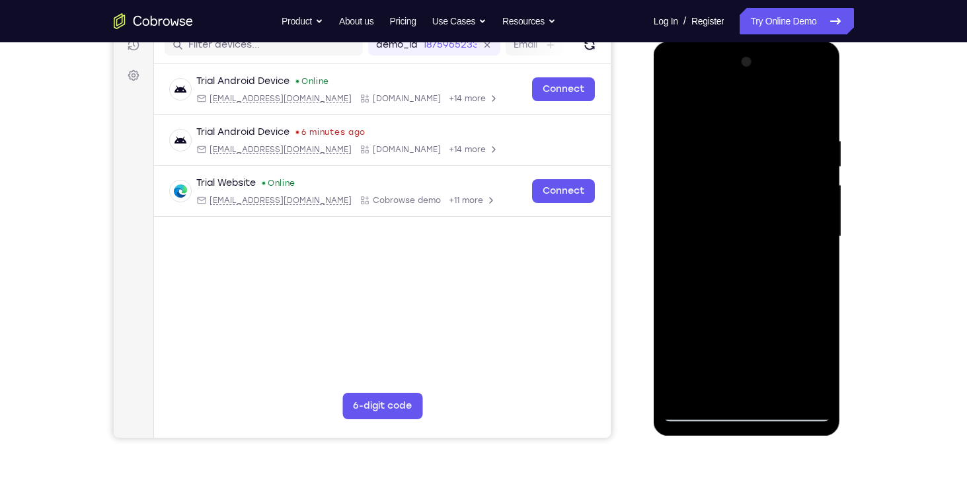
click at [676, 139] on div at bounding box center [747, 237] width 167 height 370
drag, startPoint x: 749, startPoint y: 137, endPoint x: 695, endPoint y: 147, distance: 54.4
click at [695, 147] on div at bounding box center [747, 237] width 167 height 370
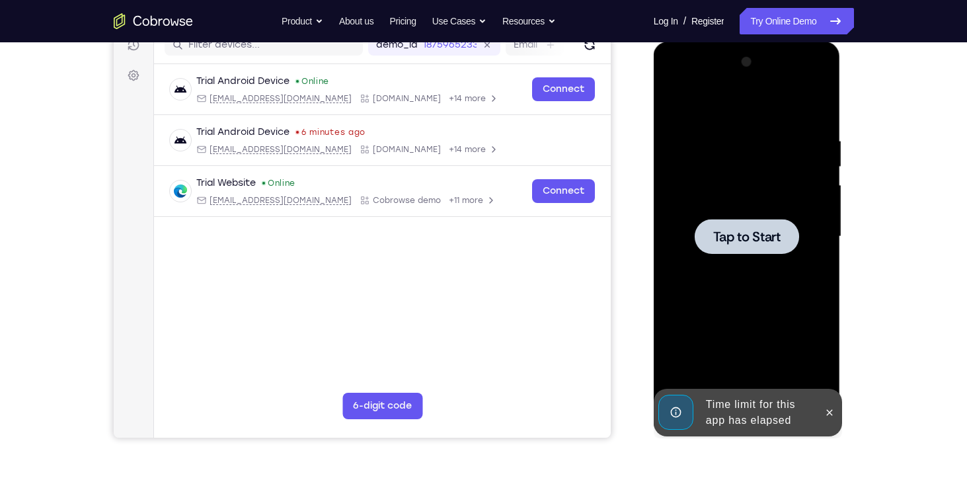
drag, startPoint x: 763, startPoint y: 135, endPoint x: 647, endPoint y: 128, distance: 115.8
click at [654, 128] on html "Online web based iOS Simulators and Android Emulators. Run iPhone, iPad, Mobile…" at bounding box center [748, 240] width 188 height 397
